Goal: Navigation & Orientation: Find specific page/section

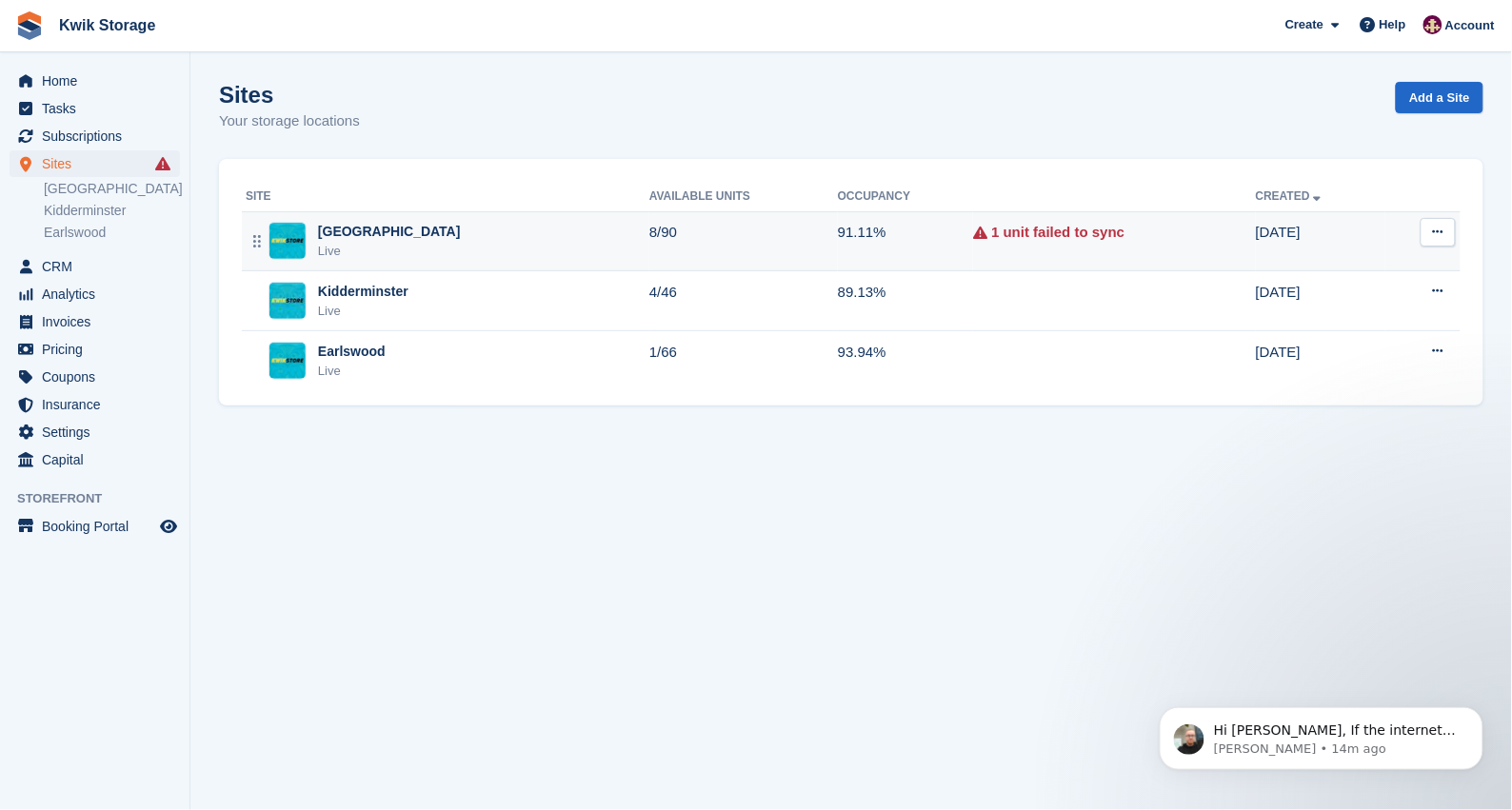
click at [367, 226] on div "[GEOGRAPHIC_DATA]" at bounding box center [389, 231] width 143 height 20
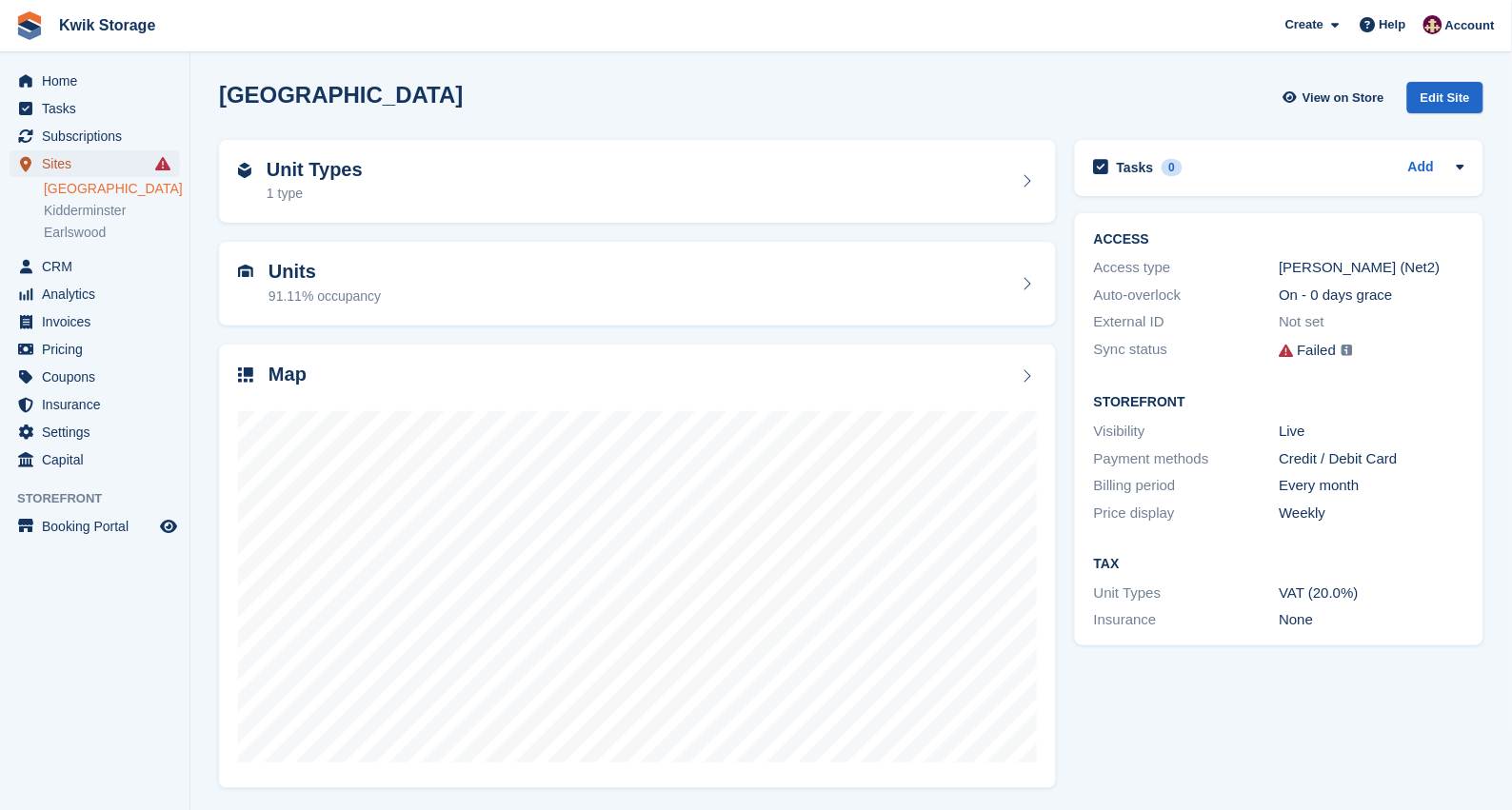
click at [115, 175] on span "Sites" at bounding box center [99, 163] width 115 height 26
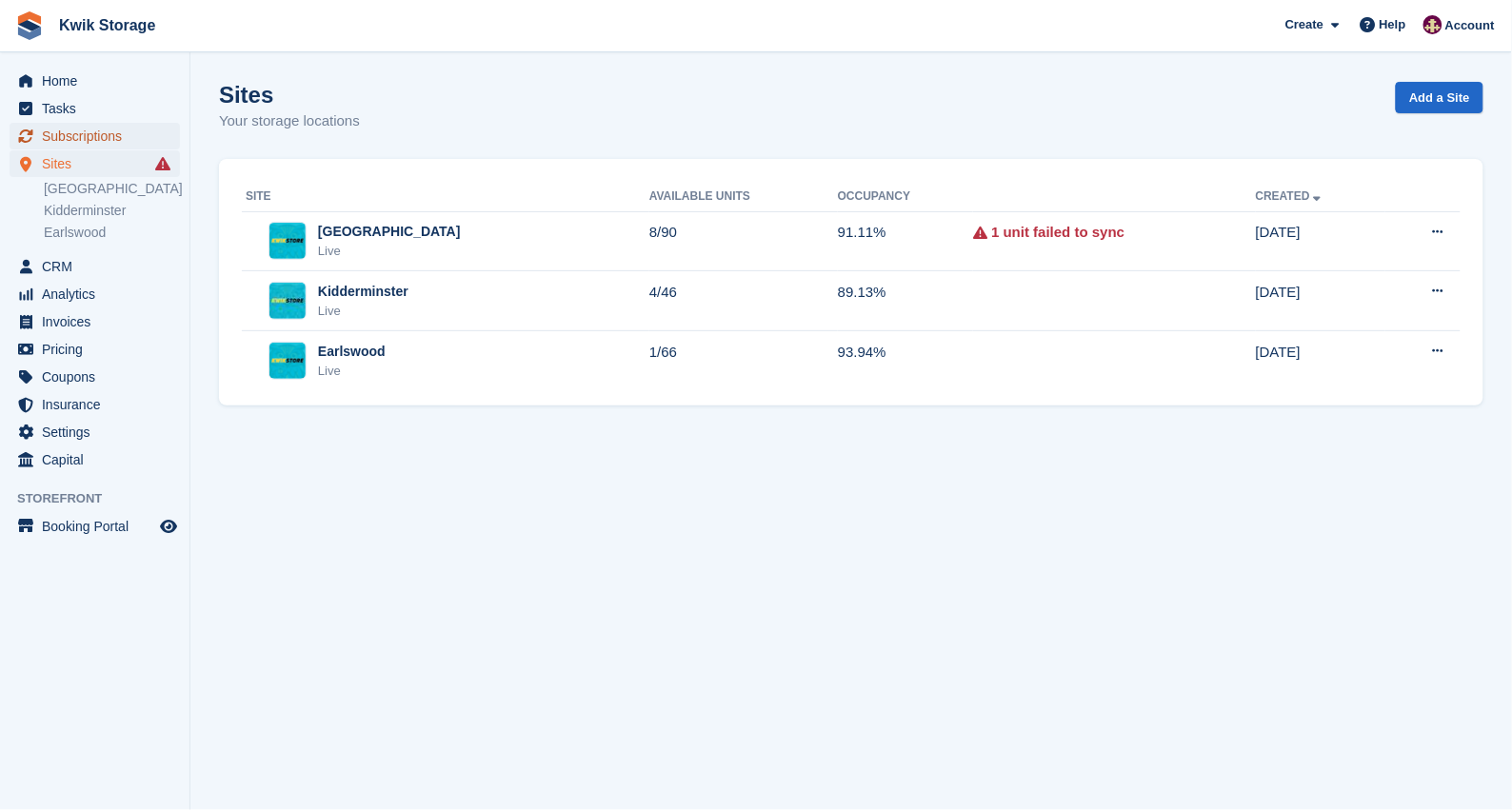
click at [122, 136] on span "Subscriptions" at bounding box center [99, 135] width 115 height 26
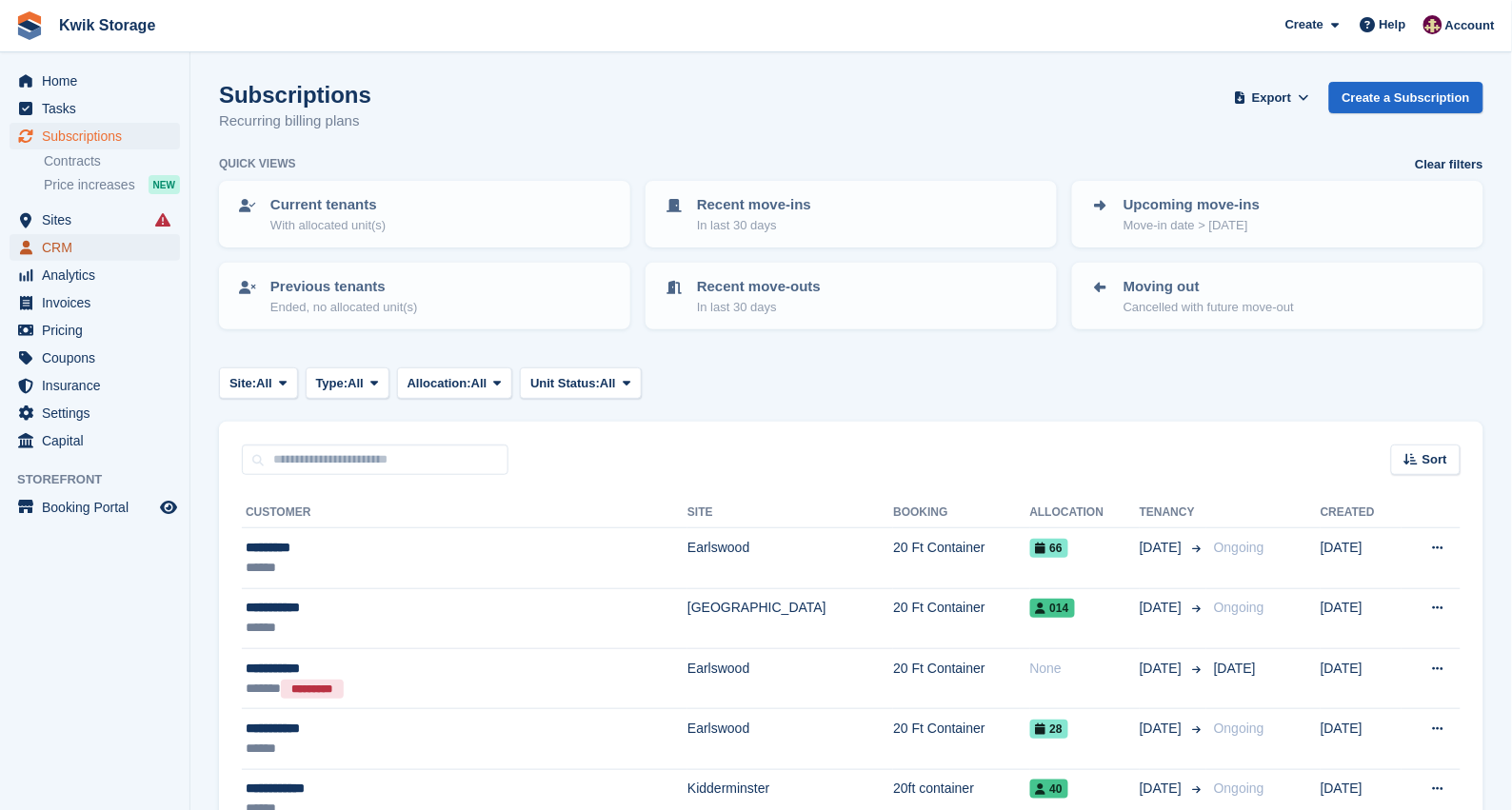
click at [115, 248] on span "CRM" at bounding box center [99, 247] width 115 height 26
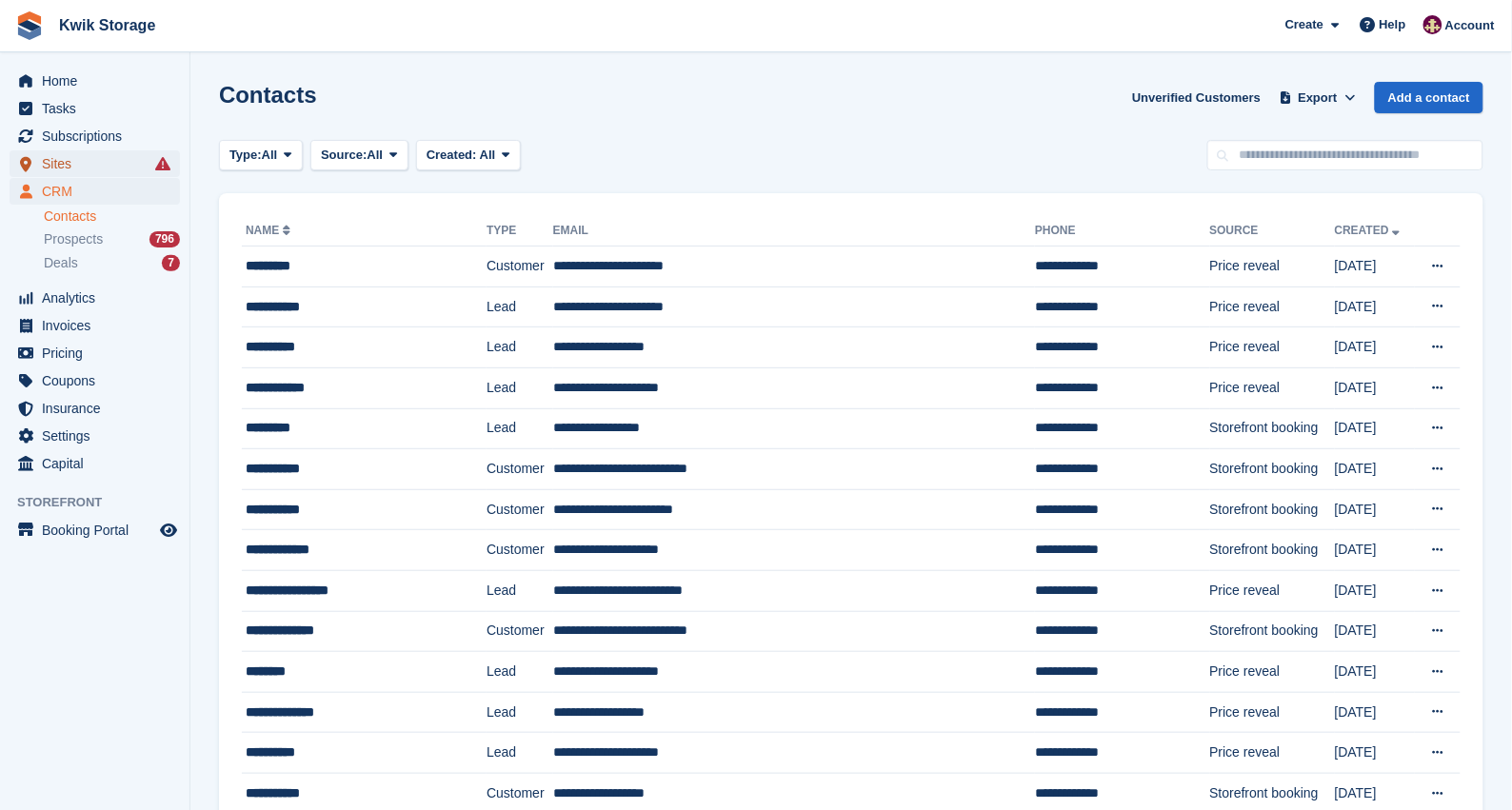
click at [148, 168] on span "Sites" at bounding box center [99, 163] width 115 height 26
